Goal: Task Accomplishment & Management: Use online tool/utility

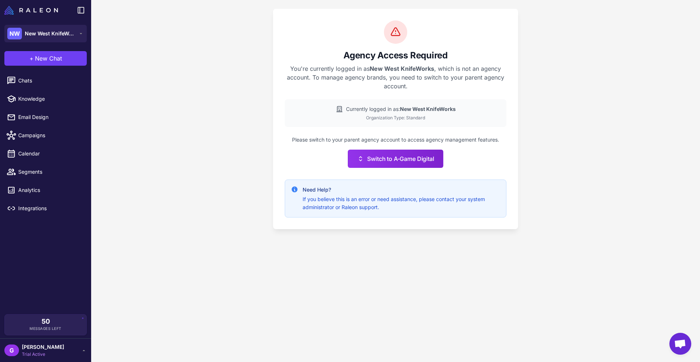
click at [76, 341] on div "G [PERSON_NAME] Trial Active" at bounding box center [45, 350] width 91 height 24
click at [61, 347] on span "[PERSON_NAME]" at bounding box center [43, 347] width 42 height 8
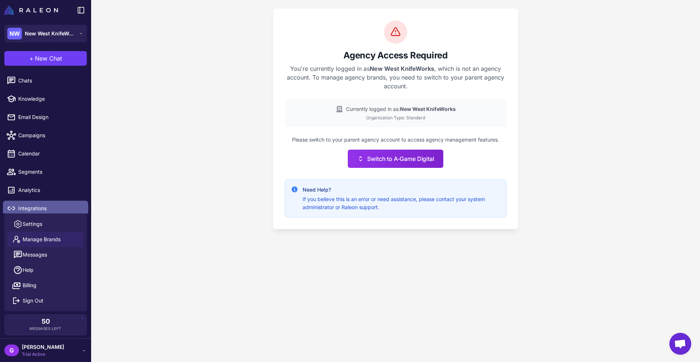
click at [39, 206] on span "Integrations" at bounding box center [50, 208] width 64 height 8
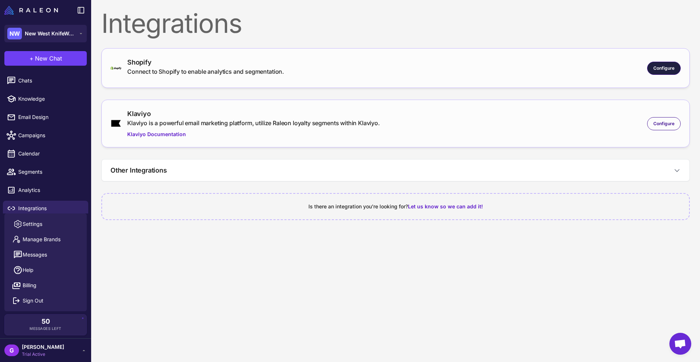
click at [665, 67] on span "Configure" at bounding box center [663, 68] width 21 height 7
